Goal: Task Accomplishment & Management: Manage account settings

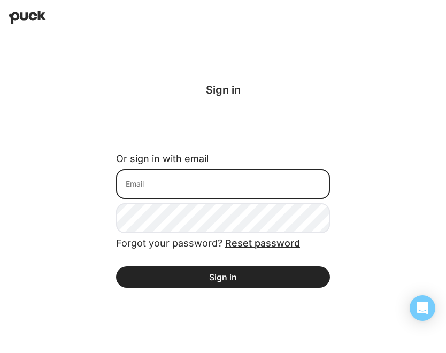
click at [222, 181] on input at bounding box center [223, 184] width 214 height 30
type input "[PERSON_NAME][EMAIL_ADDRESS][DOMAIN_NAME]"
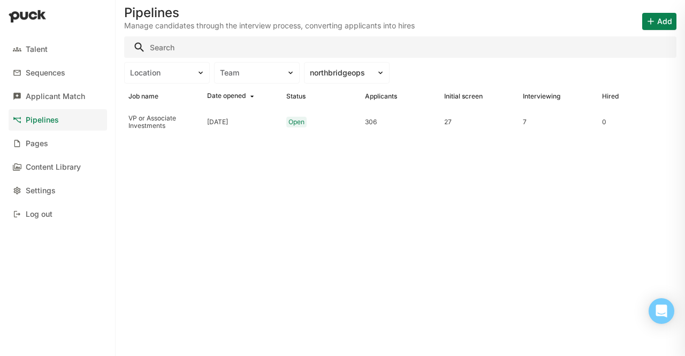
click at [64, 121] on link "Pipelines" at bounding box center [58, 119] width 98 height 21
click at [152, 126] on div "VP or Associate Investments" at bounding box center [163, 123] width 70 height 16
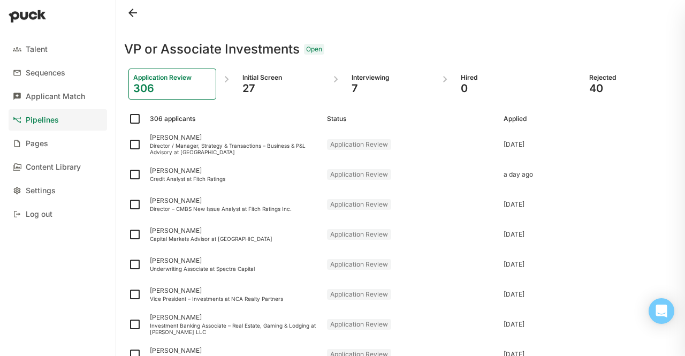
click at [340, 86] on div at bounding box center [335, 83] width 21 height 31
click at [348, 86] on div "Interviewing 7" at bounding box center [391, 83] width 88 height 31
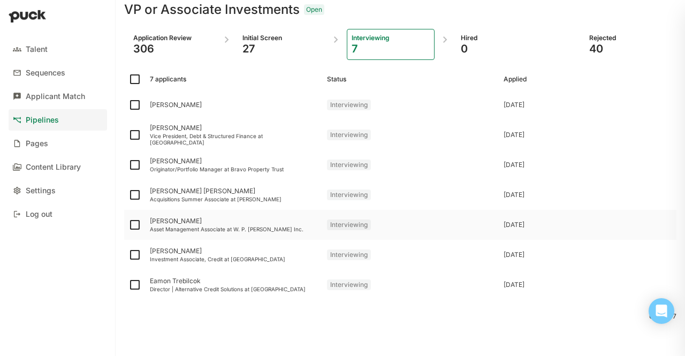
scroll to position [28, 0]
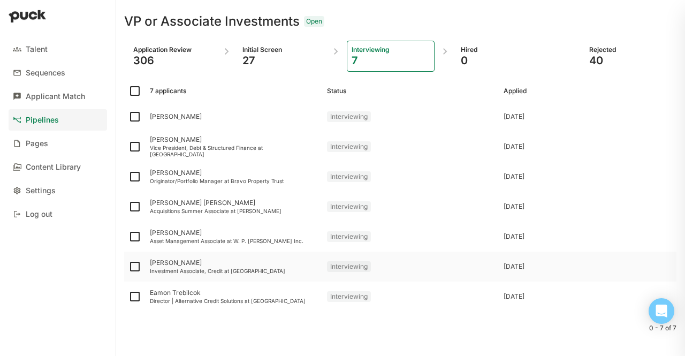
click at [167, 268] on div "Investment Associate, Credit at [GEOGRAPHIC_DATA]" at bounding box center [234, 271] width 169 height 6
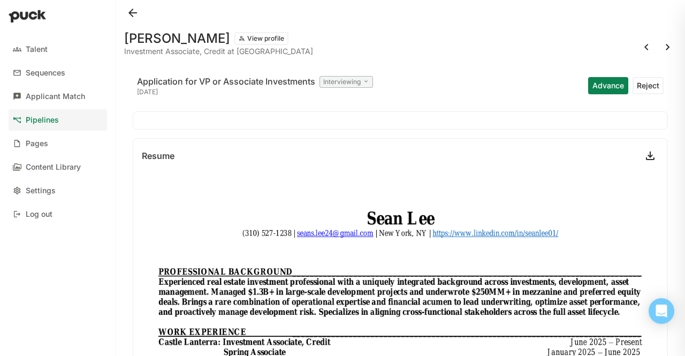
click at [234, 40] on button "View profile" at bounding box center [261, 38] width 54 height 13
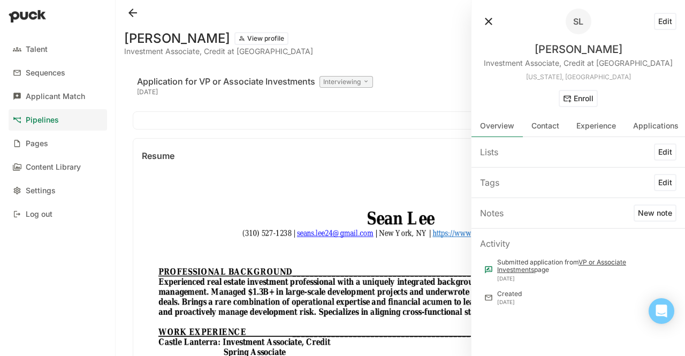
drag, startPoint x: 673, startPoint y: 212, endPoint x: 562, endPoint y: 64, distance: 185.0
click at [446, 64] on div "Investment Associate, Credit at [GEOGRAPHIC_DATA]" at bounding box center [578, 63] width 189 height 11
click at [446, 215] on button "New note" at bounding box center [655, 212] width 43 height 17
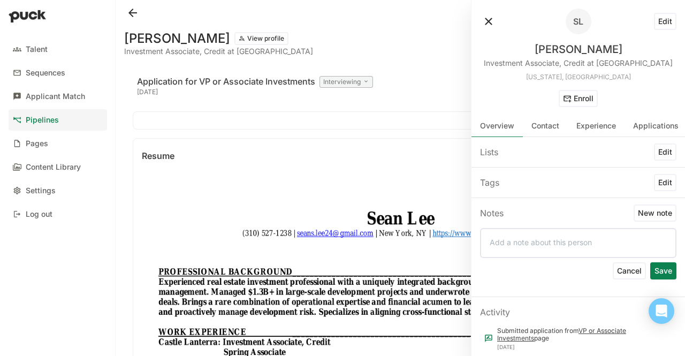
click at [446, 233] on div at bounding box center [578, 243] width 196 height 30
click at [446, 235] on div at bounding box center [578, 243] width 196 height 30
click at [446, 240] on p at bounding box center [578, 242] width 177 height 9
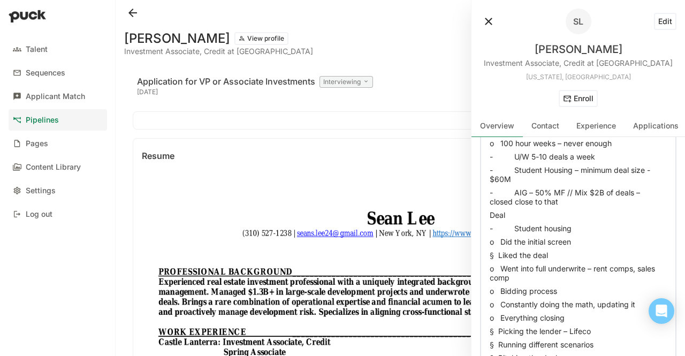
scroll to position [485, 0]
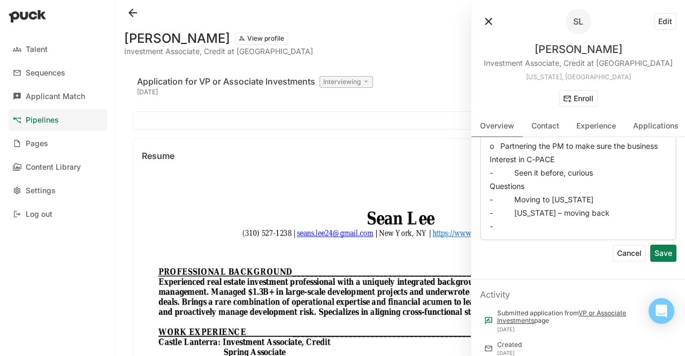
click at [446, 250] on button "Save" at bounding box center [663, 253] width 26 height 17
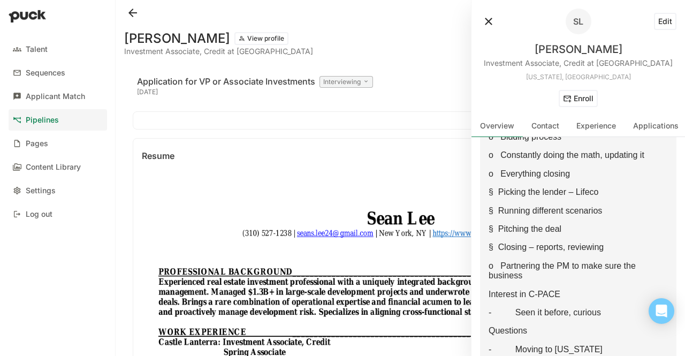
scroll to position [0, 0]
